Goal: Navigation & Orientation: Find specific page/section

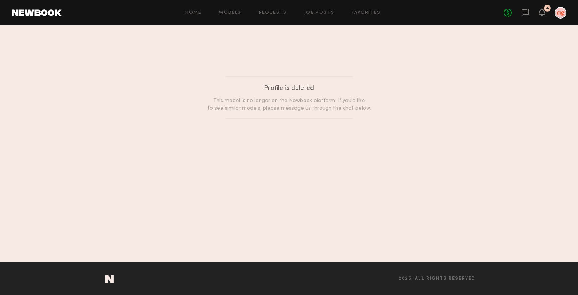
click at [546, 13] on div "No fees up to $5,000 4" at bounding box center [535, 13] width 63 height 12
click at [543, 12] on icon at bounding box center [542, 11] width 6 height 5
click at [370, 15] on link "Favorites" at bounding box center [366, 13] width 29 height 5
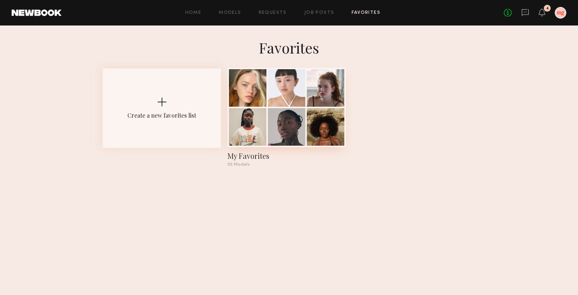
click at [305, 110] on div at bounding box center [287, 127] width 38 height 38
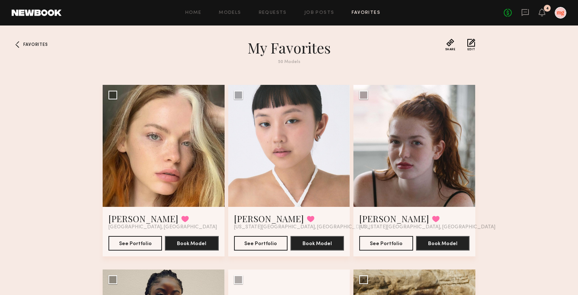
scroll to position [26, 0]
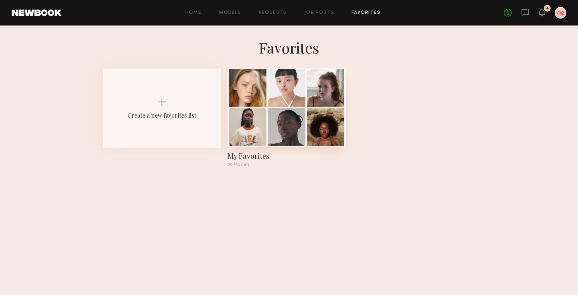
click at [286, 89] on div at bounding box center [287, 88] width 38 height 38
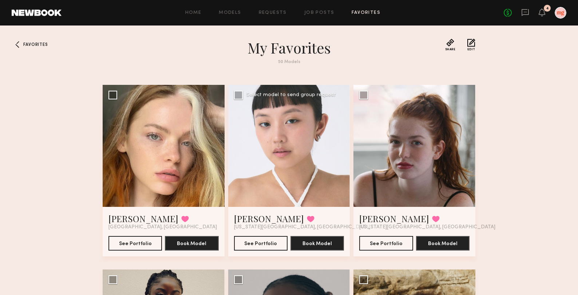
click at [298, 173] on div at bounding box center [289, 146] width 122 height 122
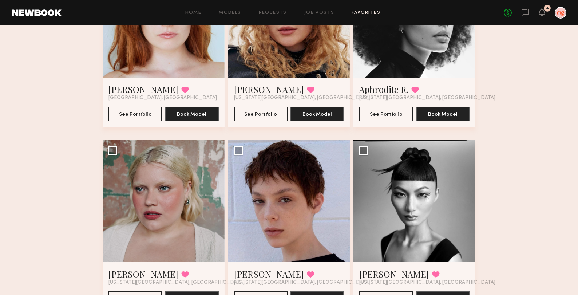
scroll to position [561, 0]
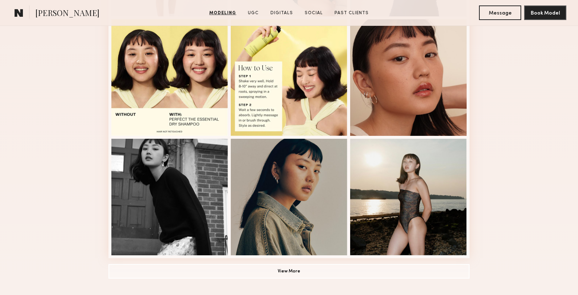
scroll to position [451, 0]
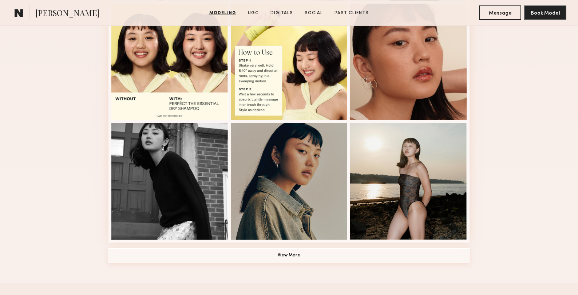
click at [302, 259] on button "View More" at bounding box center [289, 255] width 361 height 15
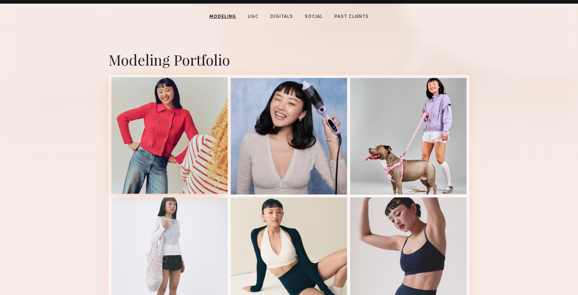
scroll to position [140, 0]
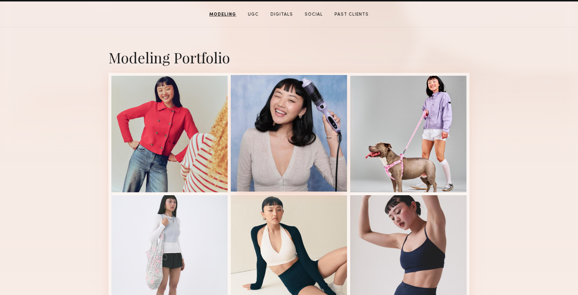
click at [314, 129] on div at bounding box center [289, 133] width 117 height 117
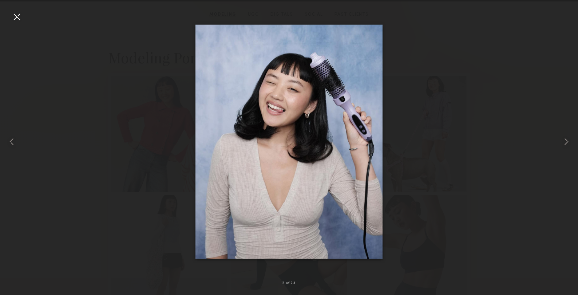
click at [19, 19] on div at bounding box center [17, 17] width 12 height 12
